Goal: Navigation & Orientation: Find specific page/section

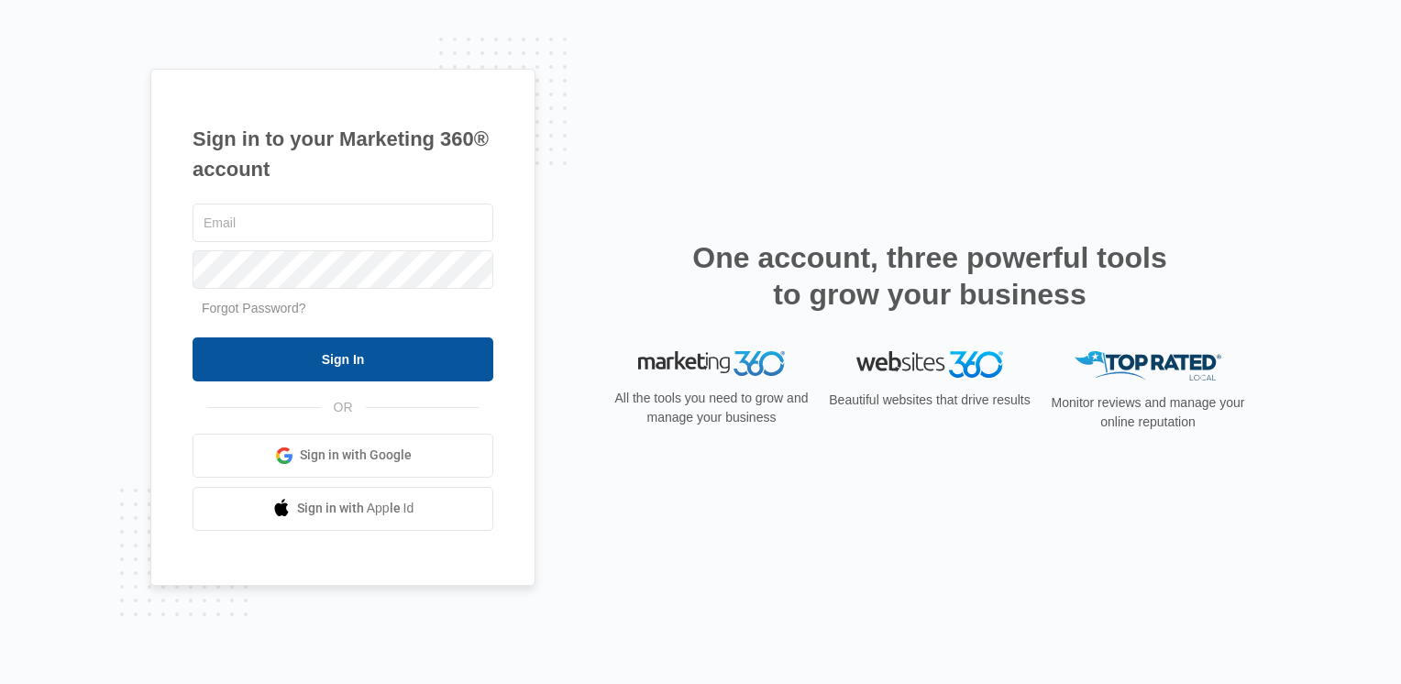
type input "[PERSON_NAME][EMAIL_ADDRESS][DOMAIN_NAME]"
click at [369, 365] on input "Sign In" at bounding box center [343, 359] width 301 height 44
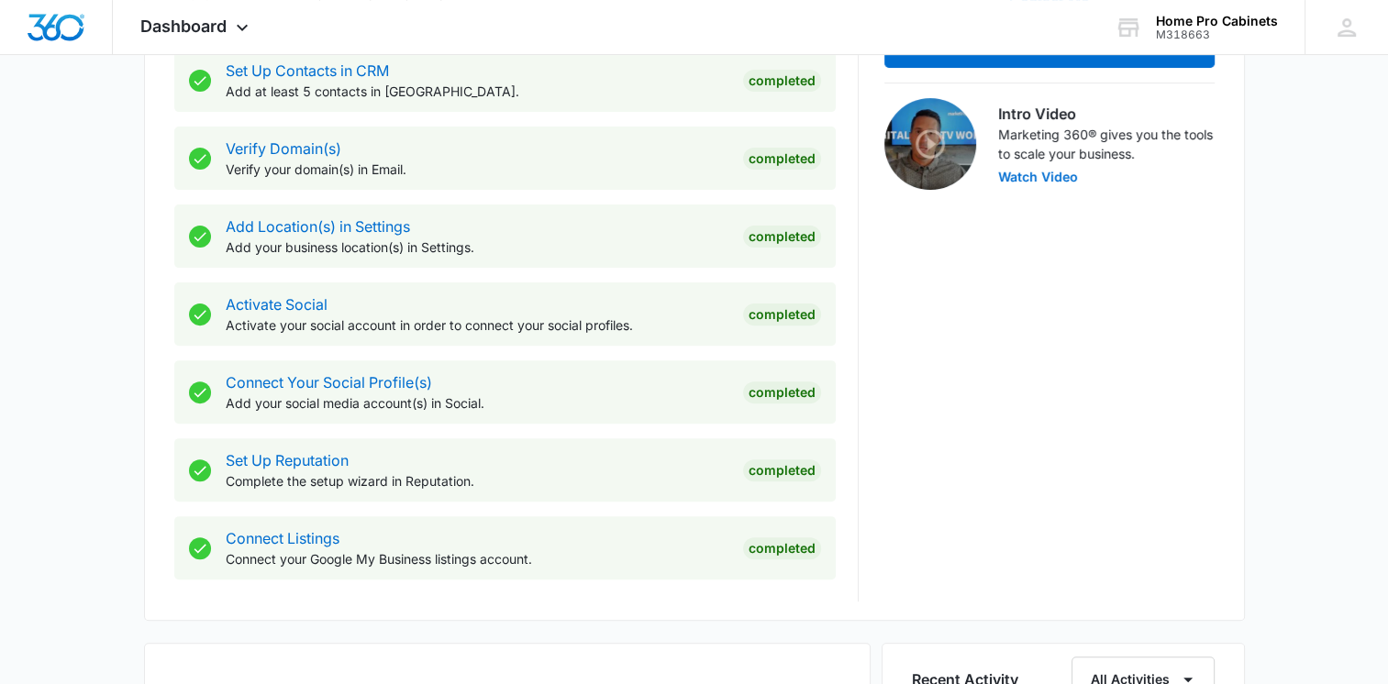
scroll to position [825, 0]
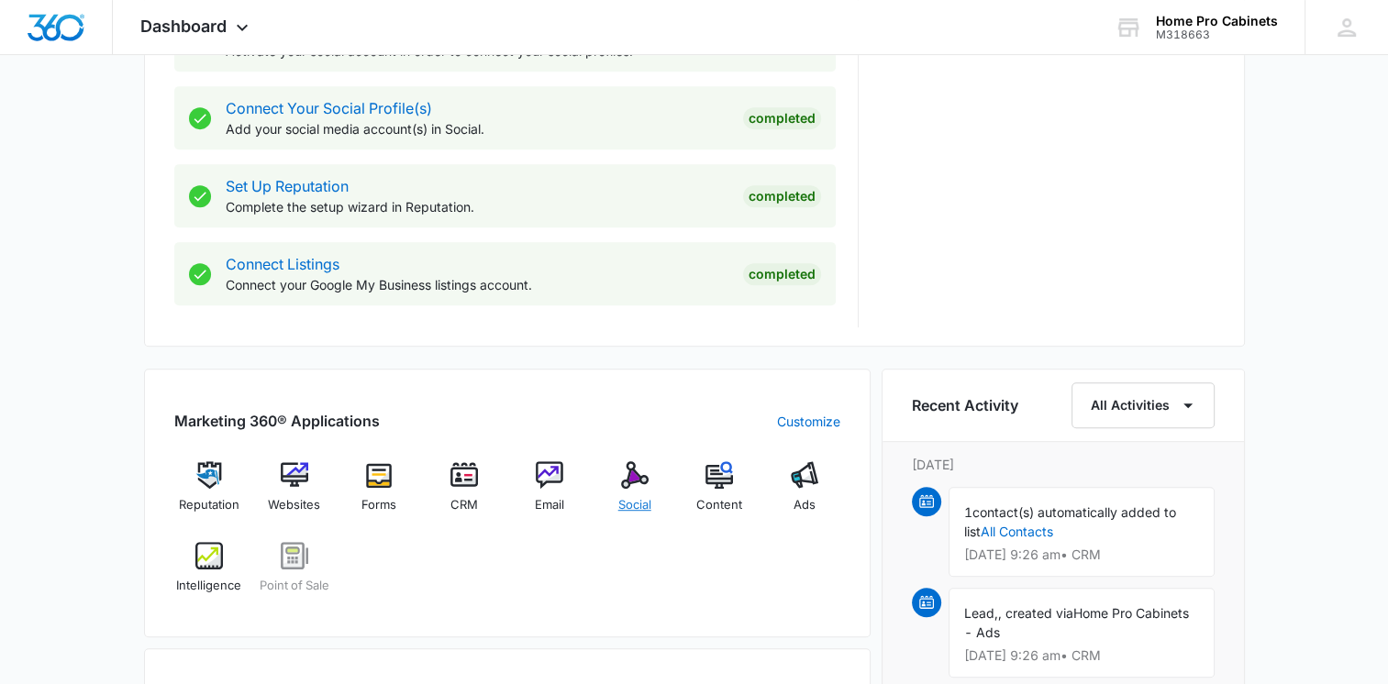
click at [636, 474] on img at bounding box center [635, 475] width 28 height 28
